Goal: Task Accomplishment & Management: Use online tool/utility

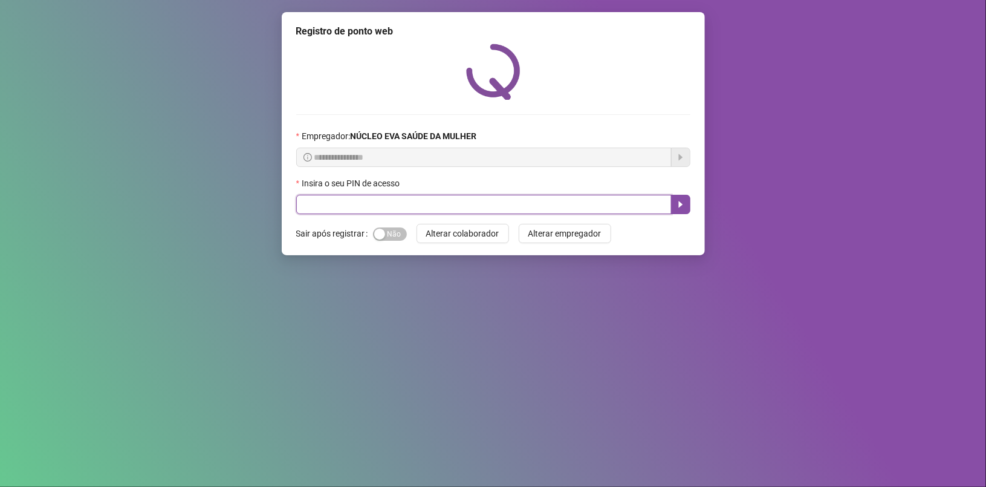
click at [512, 209] on input "text" at bounding box center [484, 204] width 376 height 19
type input "*****"
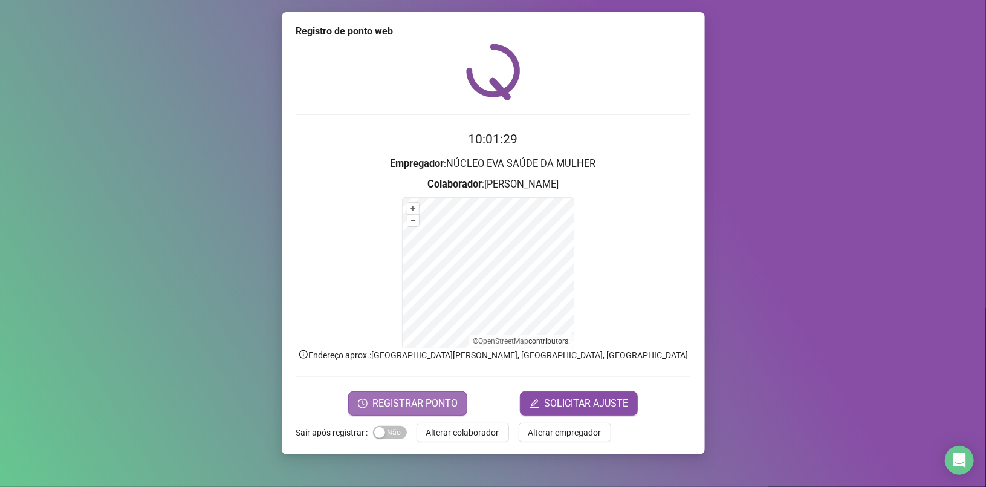
click at [417, 396] on span "REGISTRAR PONTO" at bounding box center [415, 403] width 85 height 15
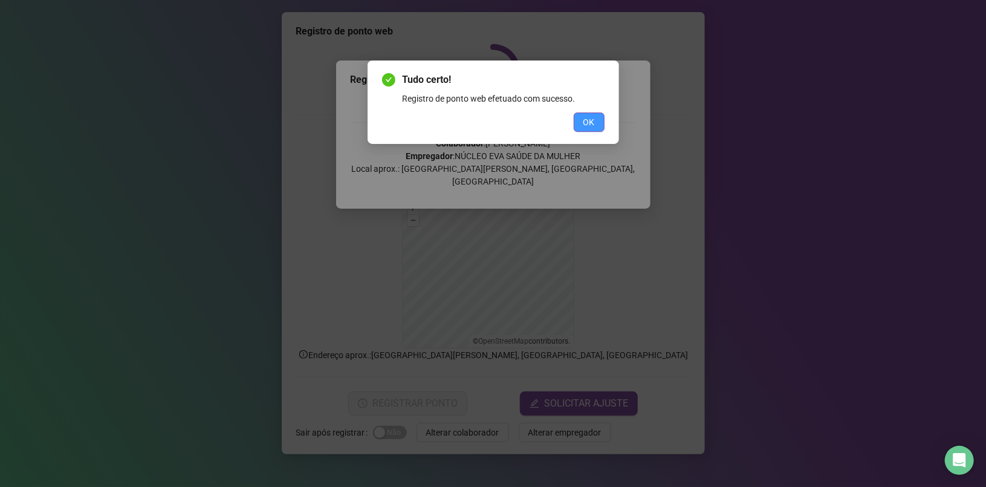
click at [593, 114] on button "OK" at bounding box center [589, 121] width 31 height 19
